Goal: Information Seeking & Learning: Learn about a topic

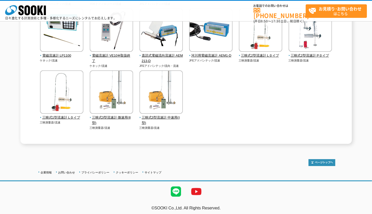
scroll to position [136, 0]
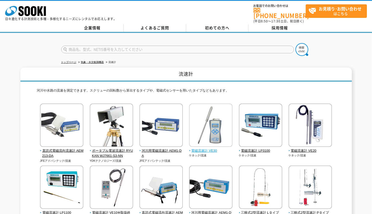
click at [211, 122] on img at bounding box center [210, 126] width 43 height 45
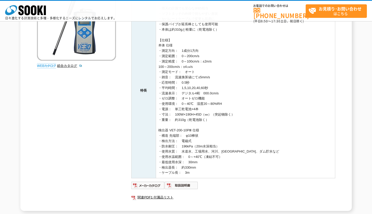
scroll to position [4, 0]
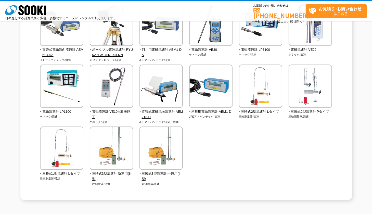
scroll to position [84, 0]
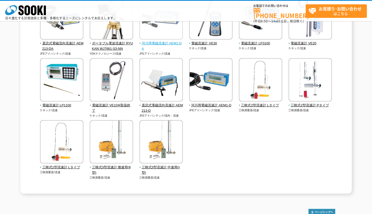
click at [163, 35] on img at bounding box center [161, 18] width 43 height 45
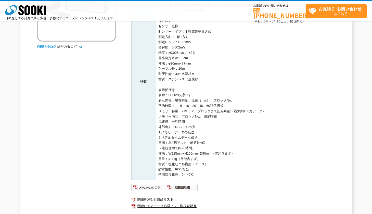
scroll to position [120, 0]
click at [177, 186] on img at bounding box center [181, 187] width 33 height 8
click at [148, 186] on img at bounding box center [147, 187] width 33 height 8
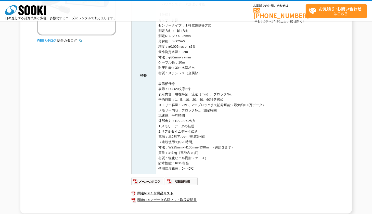
scroll to position [153, 0]
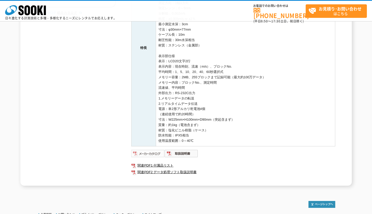
click at [150, 153] on img at bounding box center [147, 153] width 33 height 8
